Goal: Understand process/instructions

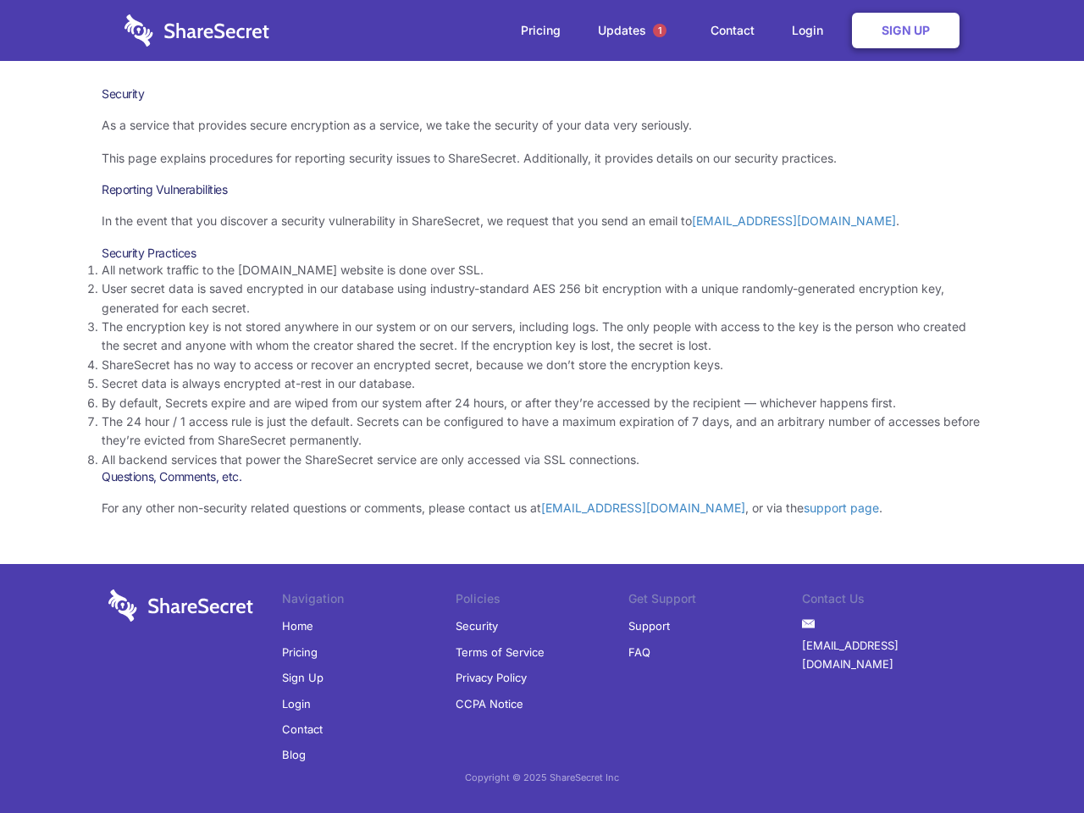
click at [542, 407] on li "By default, Secrets expire and are wiped from our system after 24 hours, or aft…" at bounding box center [542, 403] width 881 height 19
click at [660, 31] on span "1" at bounding box center [660, 31] width 14 height 14
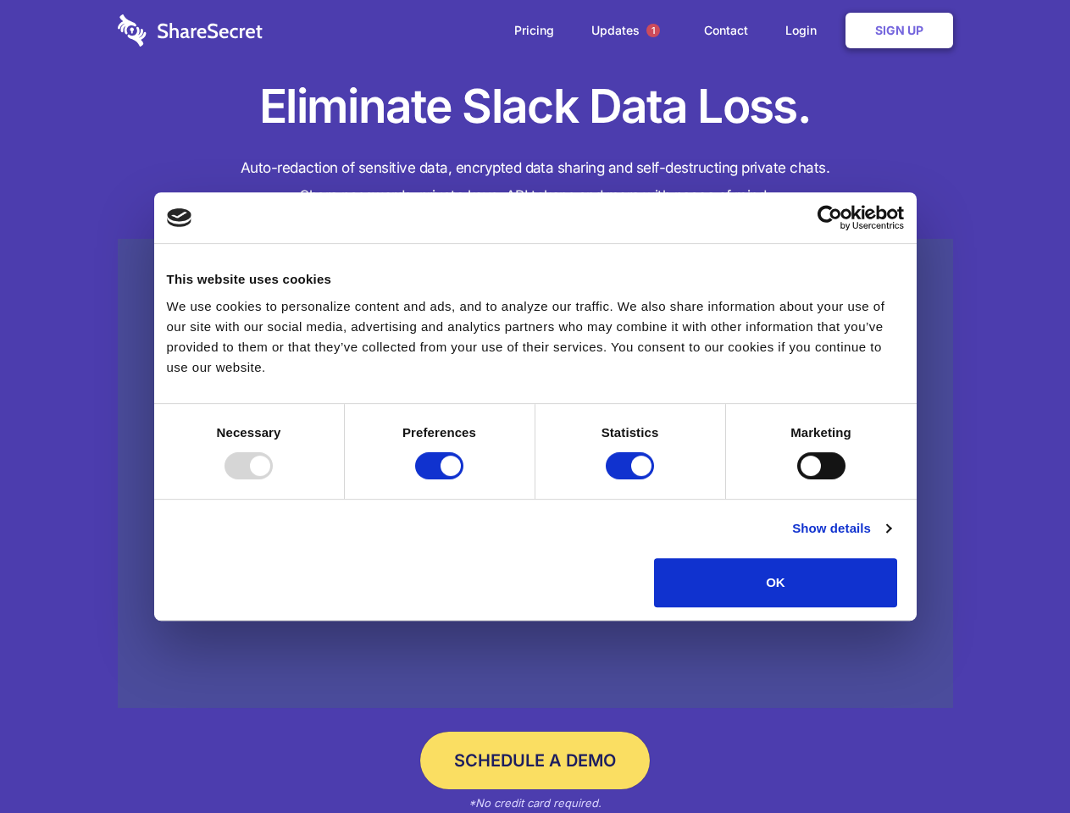
click at [273, 480] on div at bounding box center [249, 465] width 48 height 27
